Goal: Transaction & Acquisition: Purchase product/service

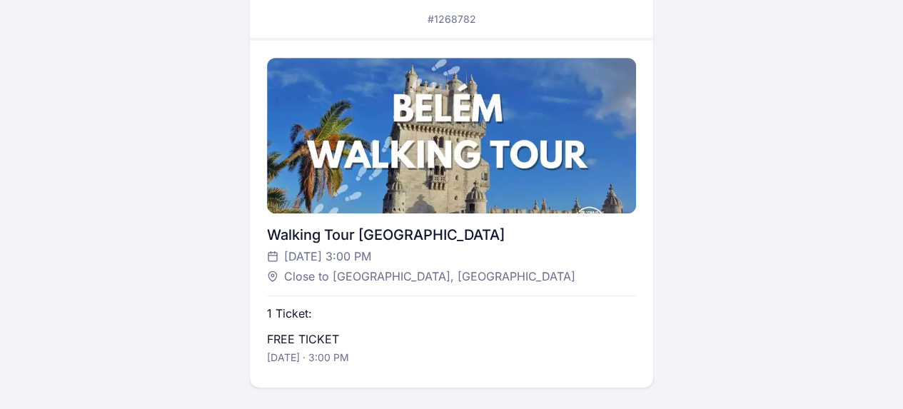
scroll to position [423, 0]
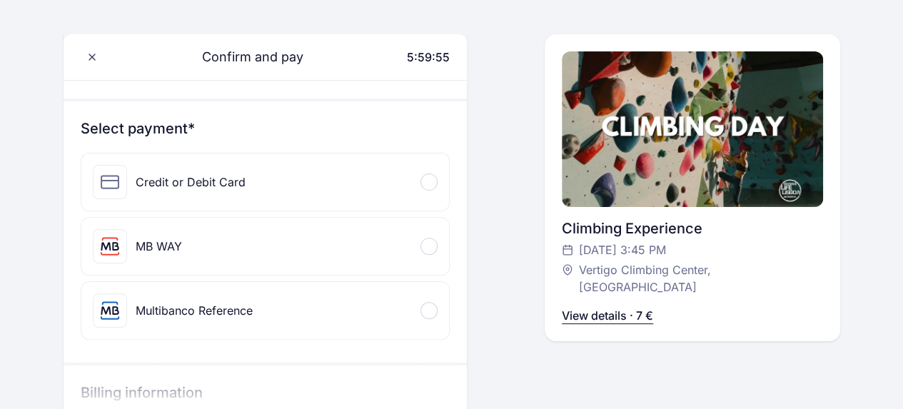
scroll to position [131, 0]
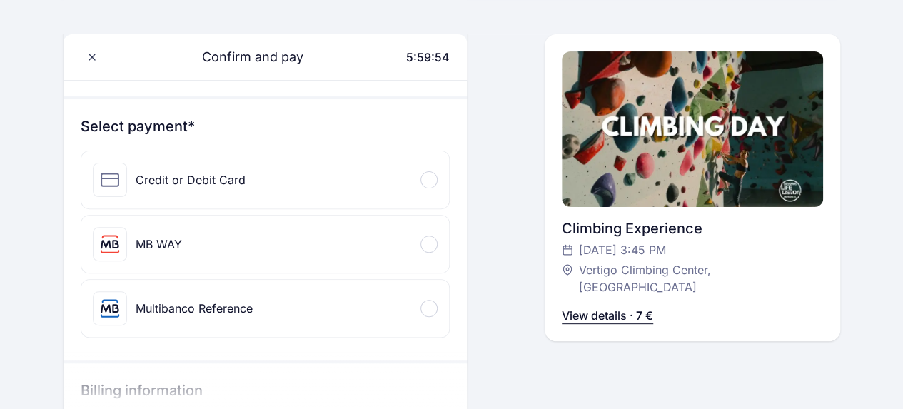
click at [175, 189] on div "Credit or Debit Card" at bounding box center [169, 180] width 153 height 34
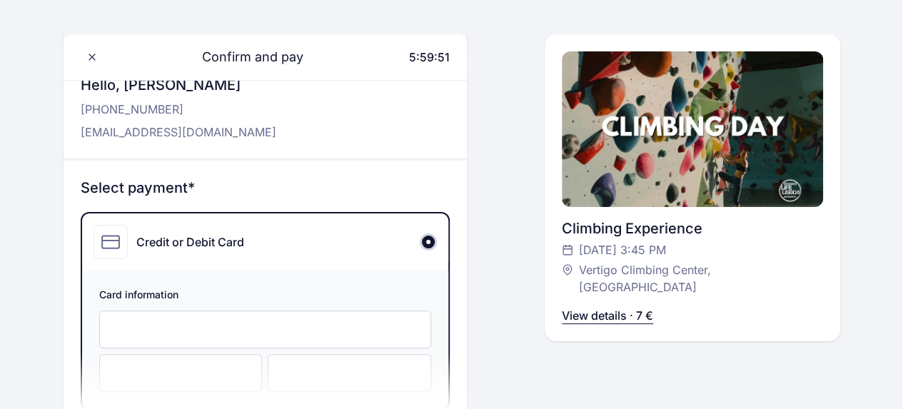
scroll to position [71, 0]
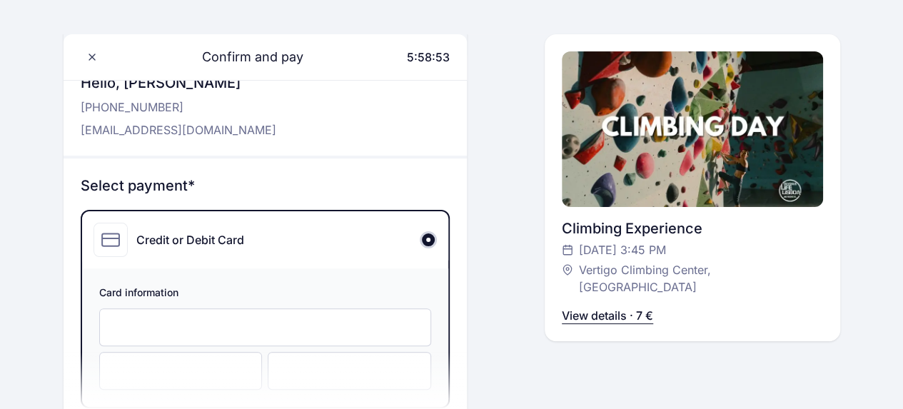
click at [235, 318] on div at bounding box center [265, 327] width 333 height 38
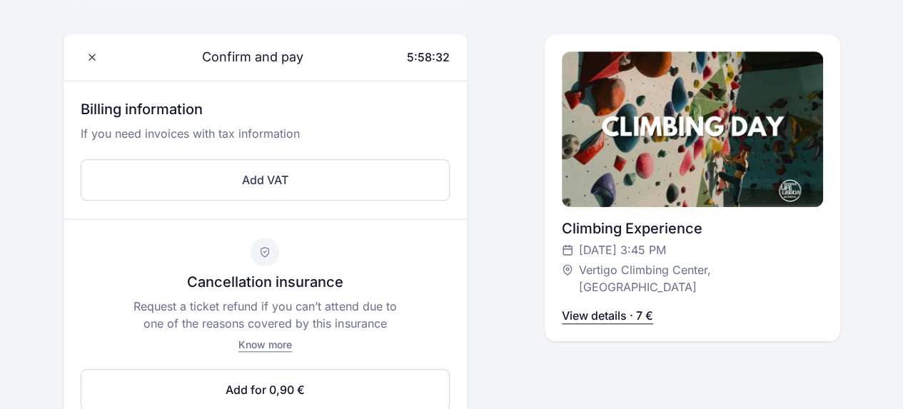
scroll to position [690, 0]
